Goal: Task Accomplishment & Management: Complete application form

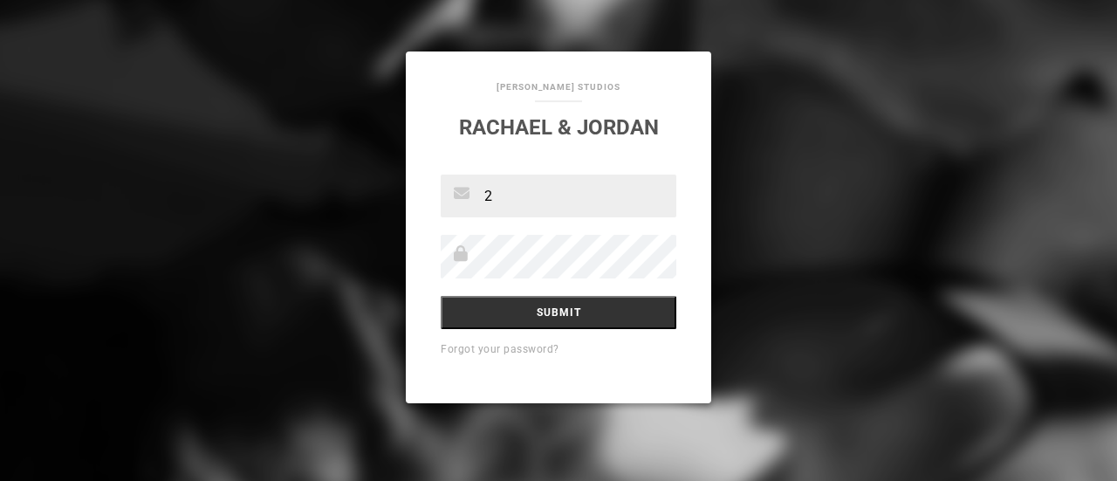
type input "[EMAIL_ADDRESS][DOMAIN_NAME]"
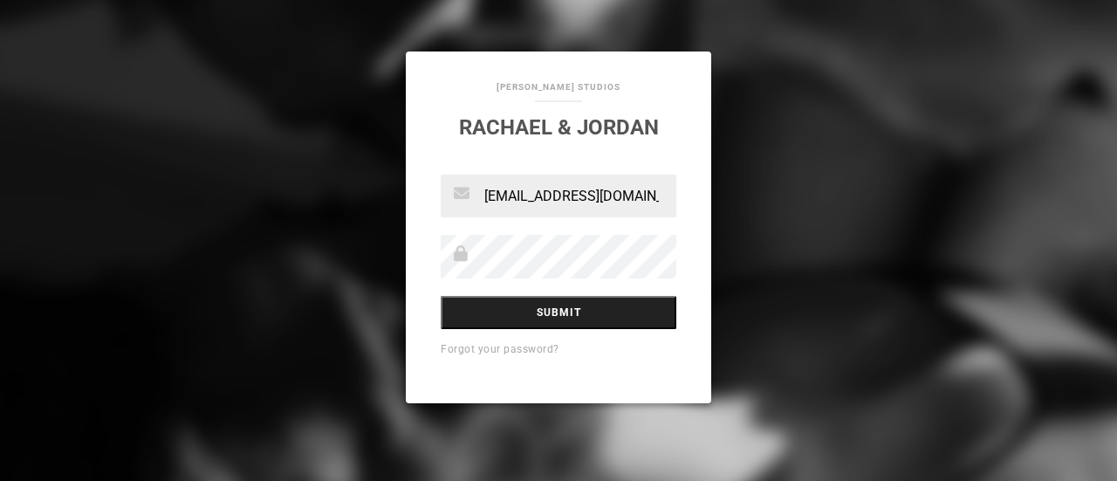
click at [550, 311] on input "Submit" at bounding box center [559, 312] width 236 height 33
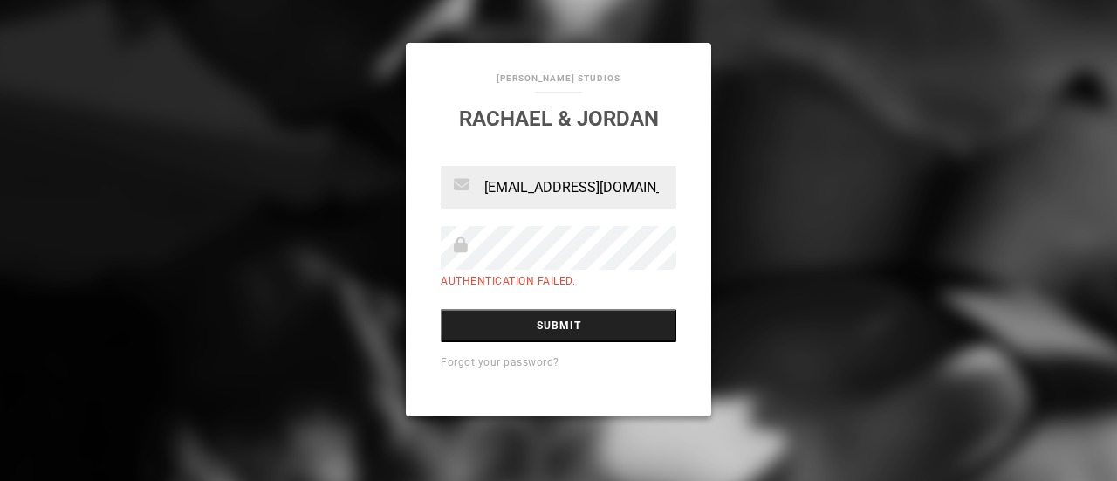
click at [614, 332] on input "Submit" at bounding box center [559, 325] width 236 height 33
